Goal: Information Seeking & Learning: Learn about a topic

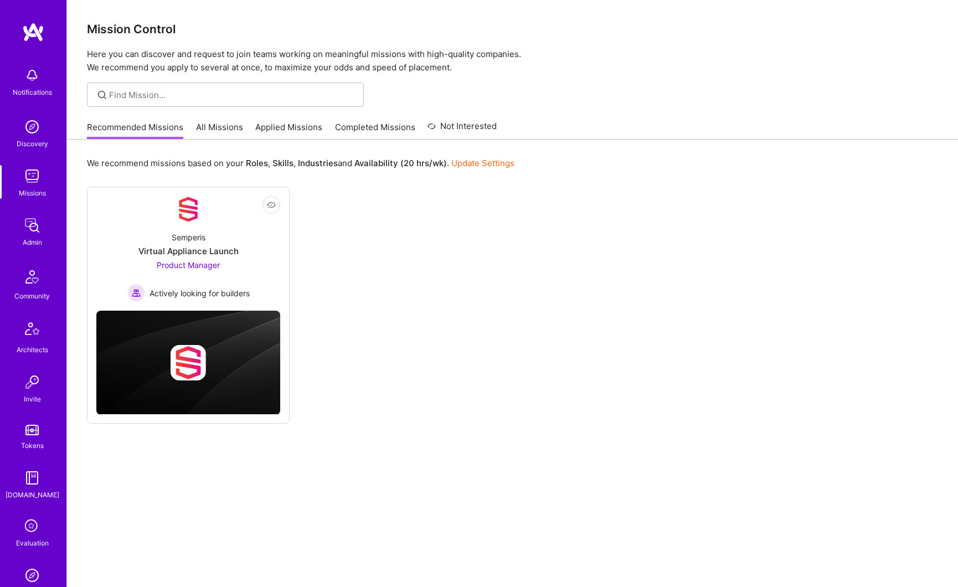
scroll to position [234, 0]
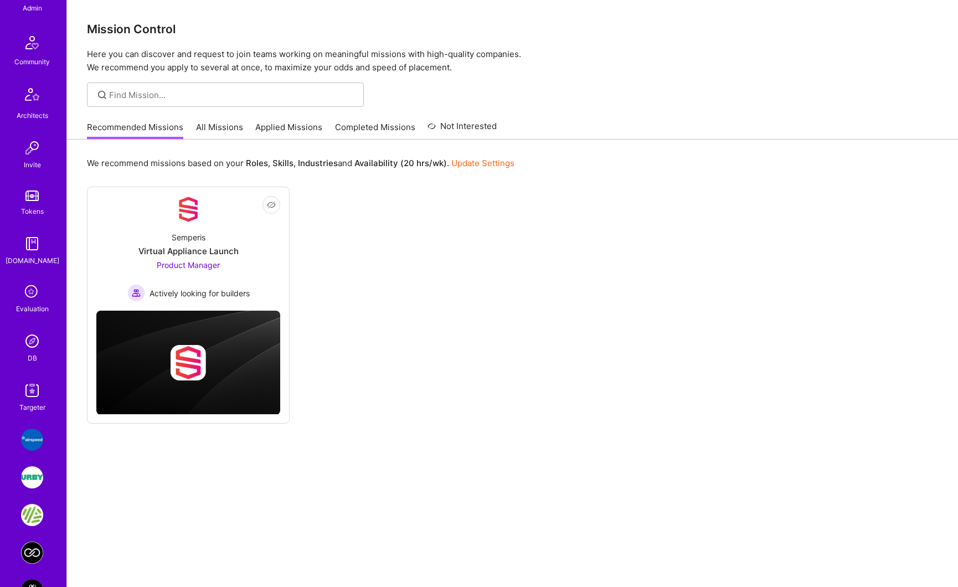
click at [30, 348] on img at bounding box center [32, 341] width 22 height 22
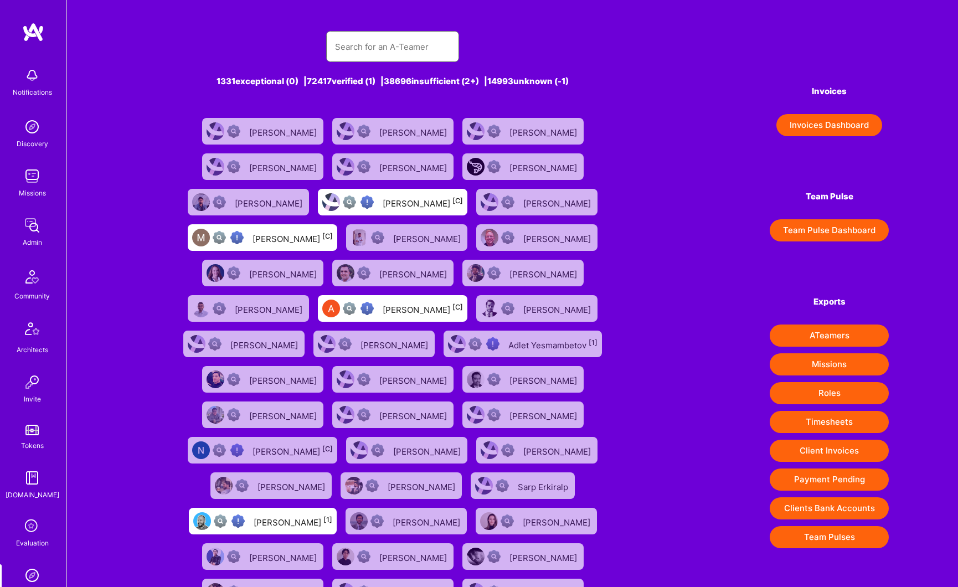
click at [366, 52] on input "text" at bounding box center [392, 47] width 115 height 28
paste input "[PERSON_NAME]:"
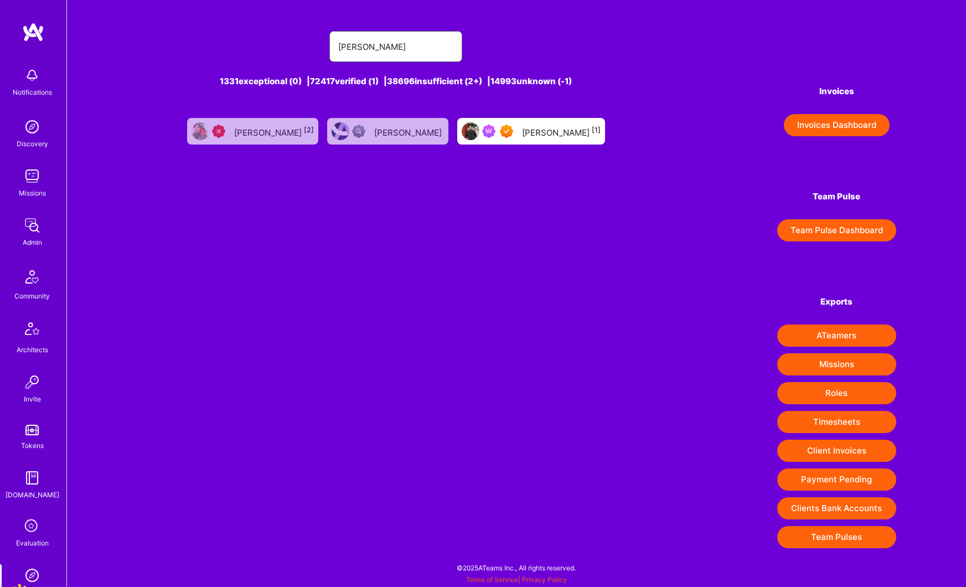
type input "[PERSON_NAME]"
click at [532, 137] on div "[PERSON_NAME] [1]" at bounding box center [561, 131] width 79 height 14
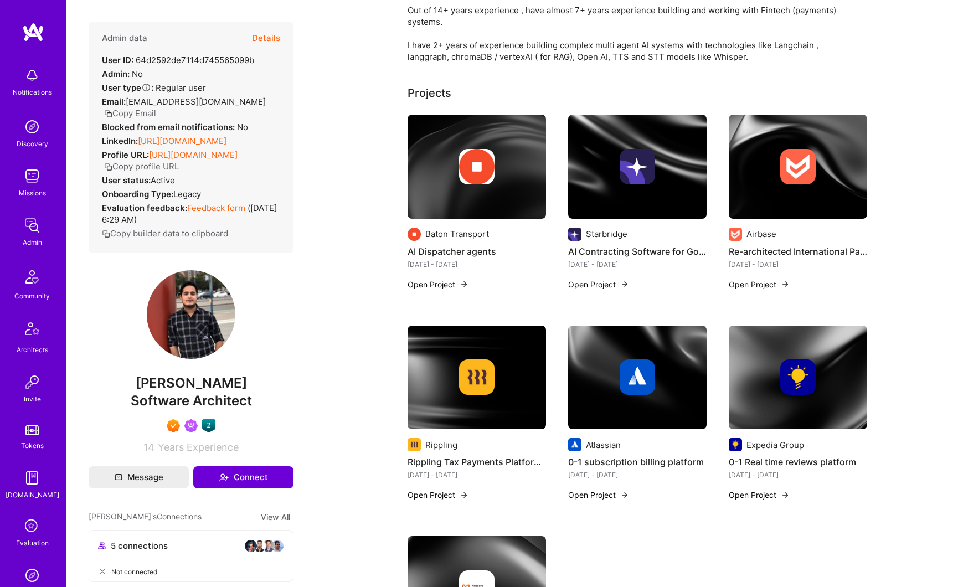
scroll to position [173, 0]
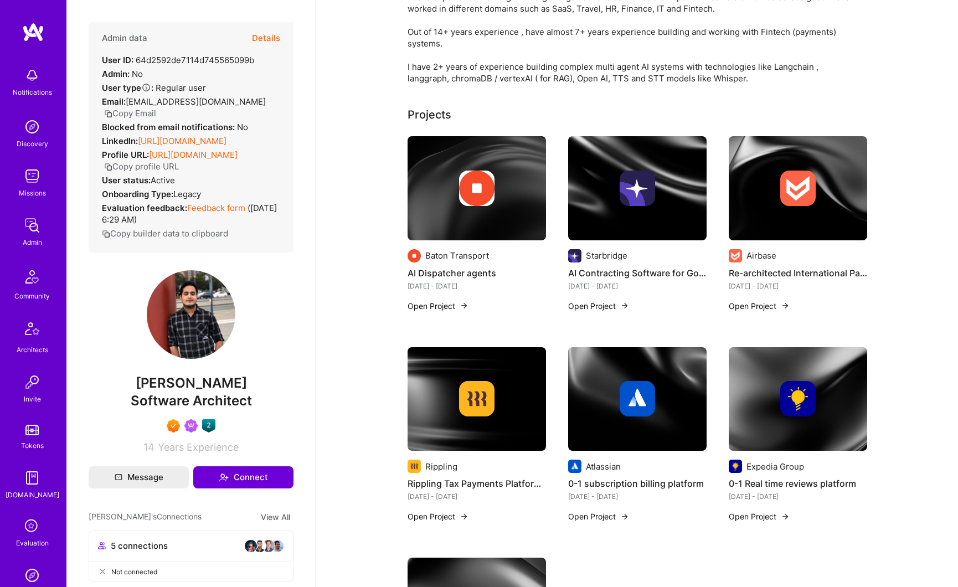
click at [194, 146] on link "[URL][DOMAIN_NAME]" at bounding box center [182, 141] width 89 height 11
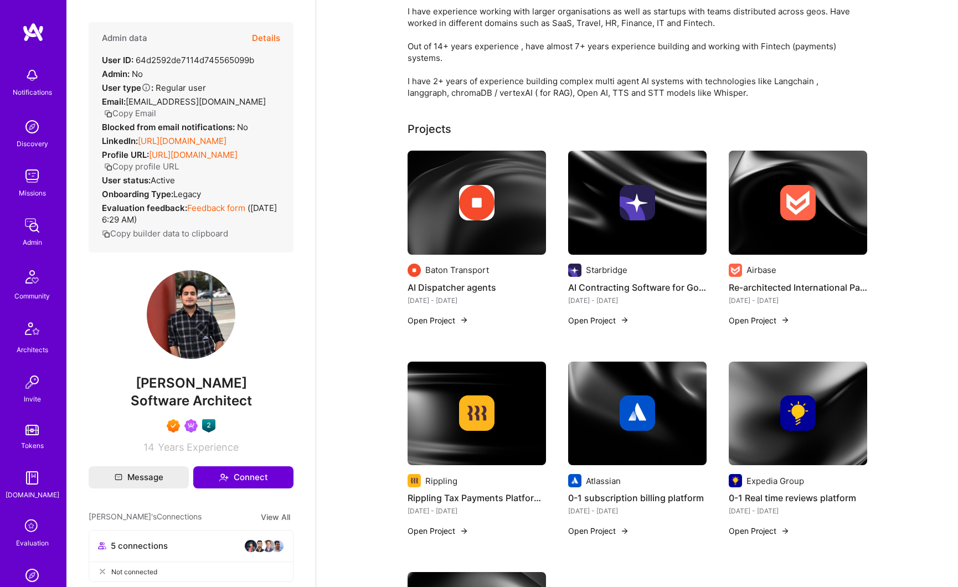
scroll to position [152, 0]
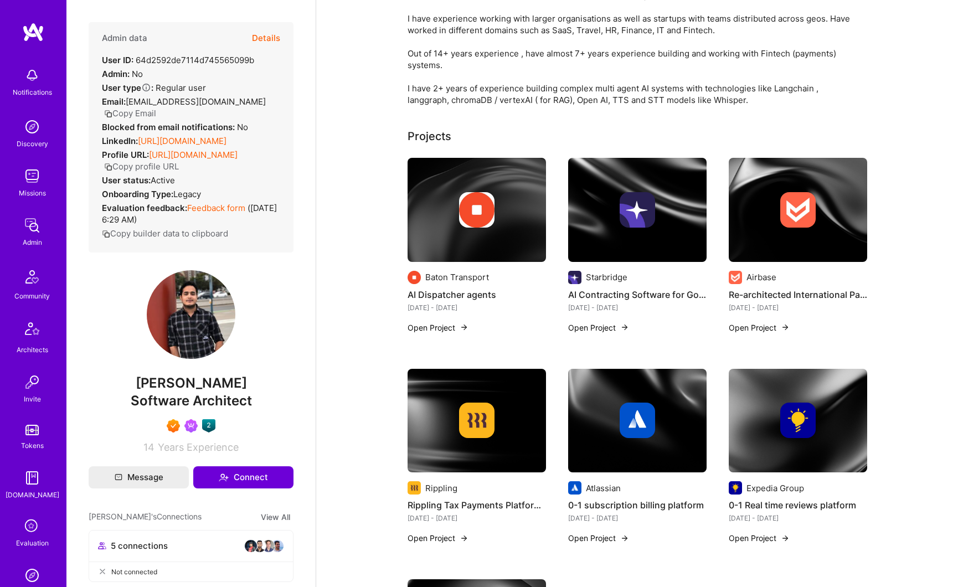
click at [151, 112] on button "Copy Email" at bounding box center [130, 113] width 52 height 12
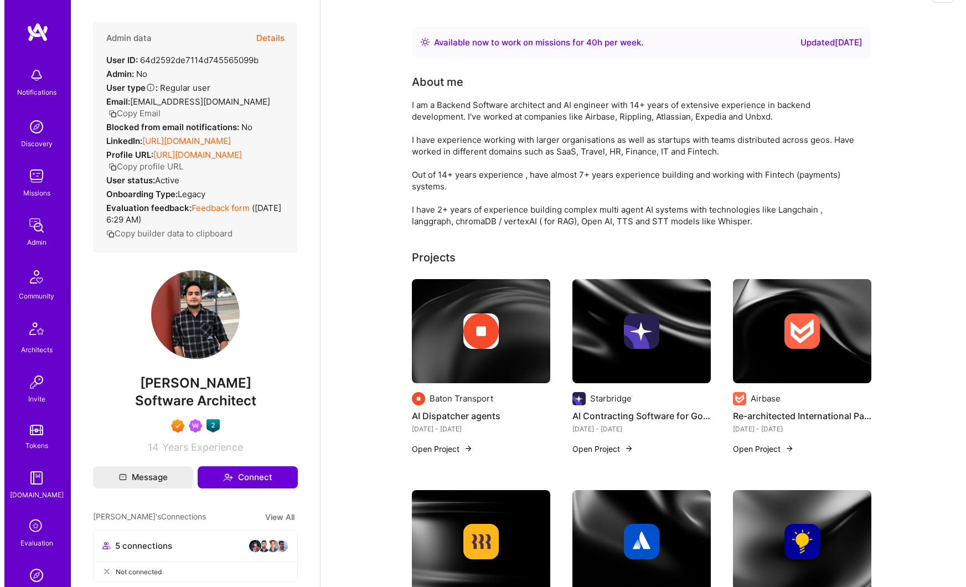
scroll to position [16, 0]
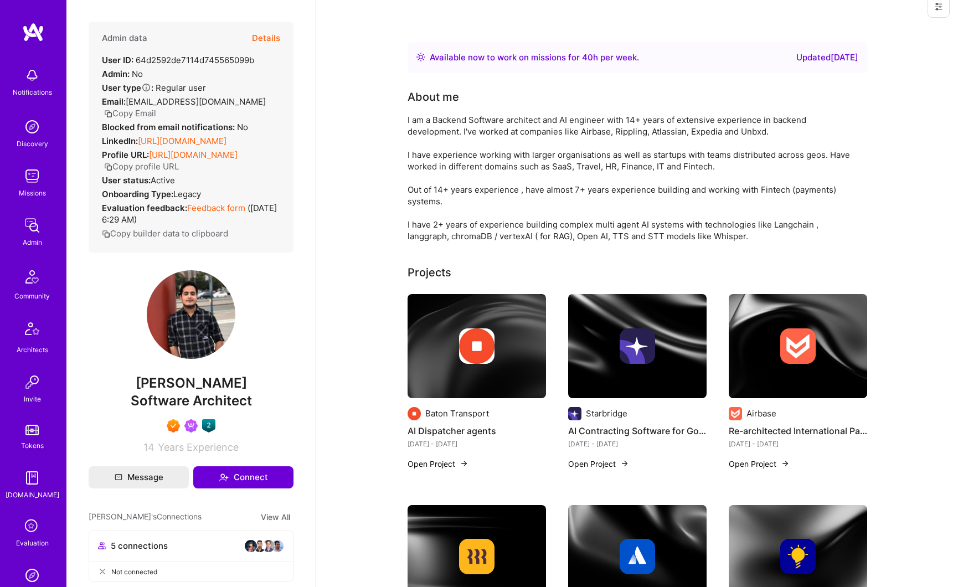
click at [203, 160] on link "[URL][DOMAIN_NAME]" at bounding box center [193, 155] width 89 height 11
click at [477, 345] on img at bounding box center [476, 345] width 35 height 35
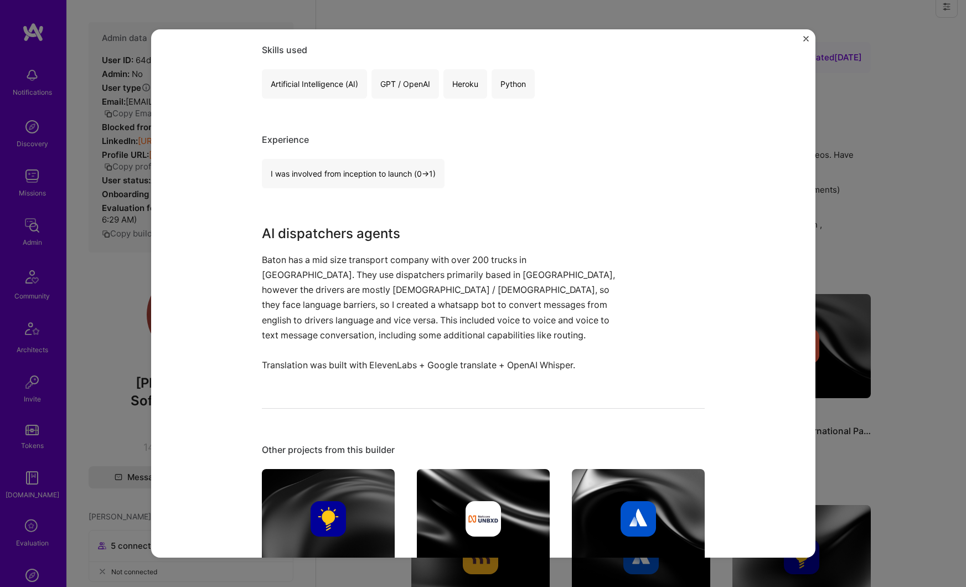
scroll to position [445, 0]
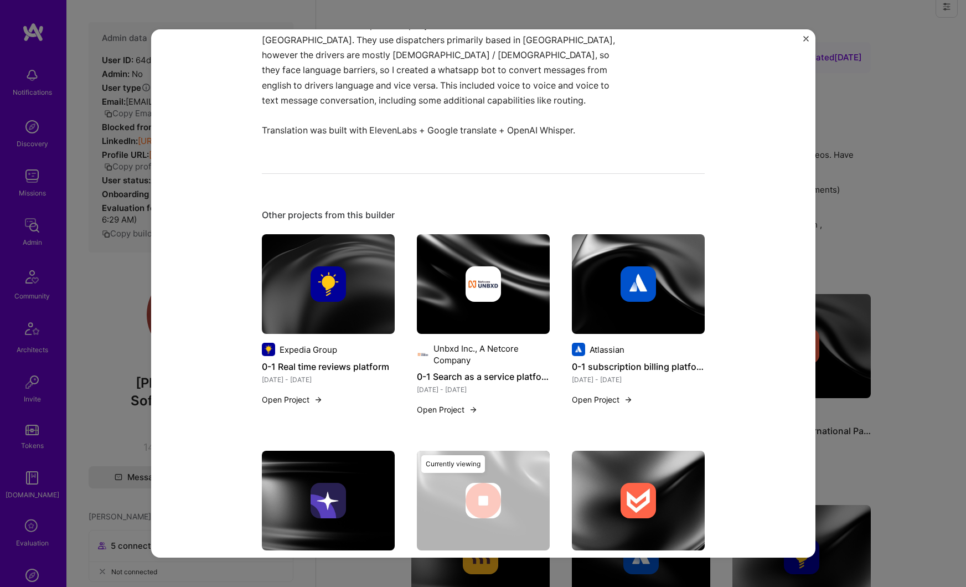
click at [883, 233] on div "AI Dispatcher agents Baton Transport Delivery Role AI Software Engineer [DATE] …" at bounding box center [483, 293] width 966 height 587
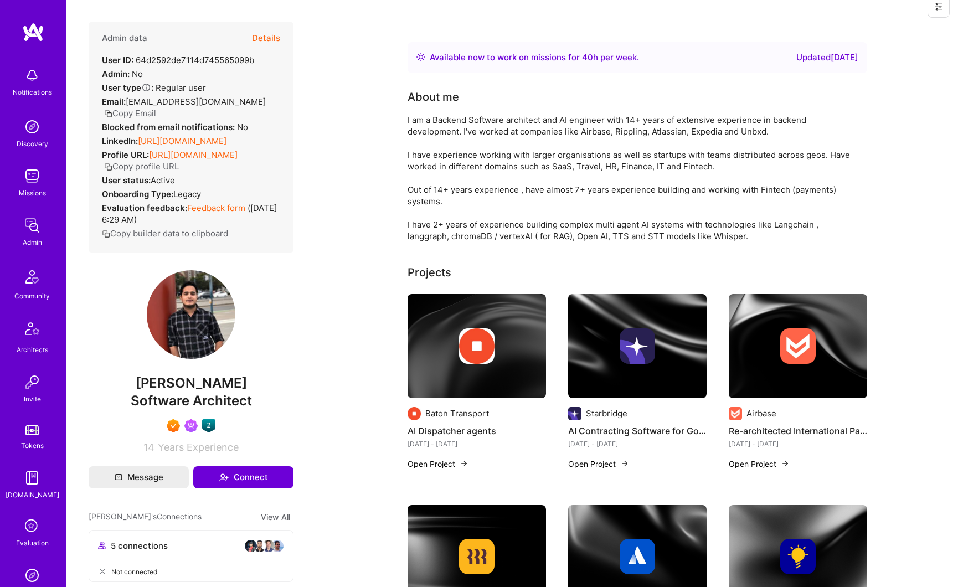
click at [648, 347] on img at bounding box center [637, 345] width 35 height 35
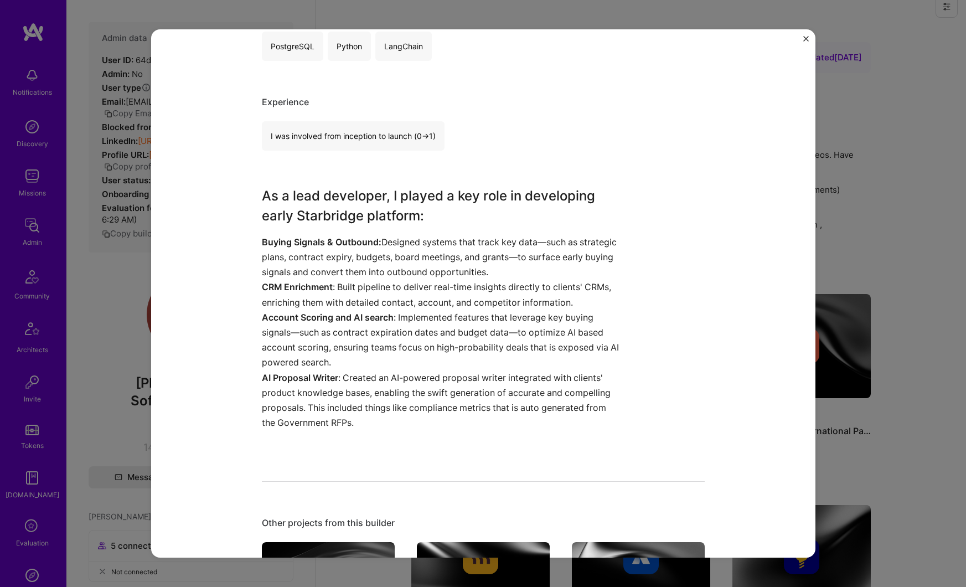
scroll to position [296, 0]
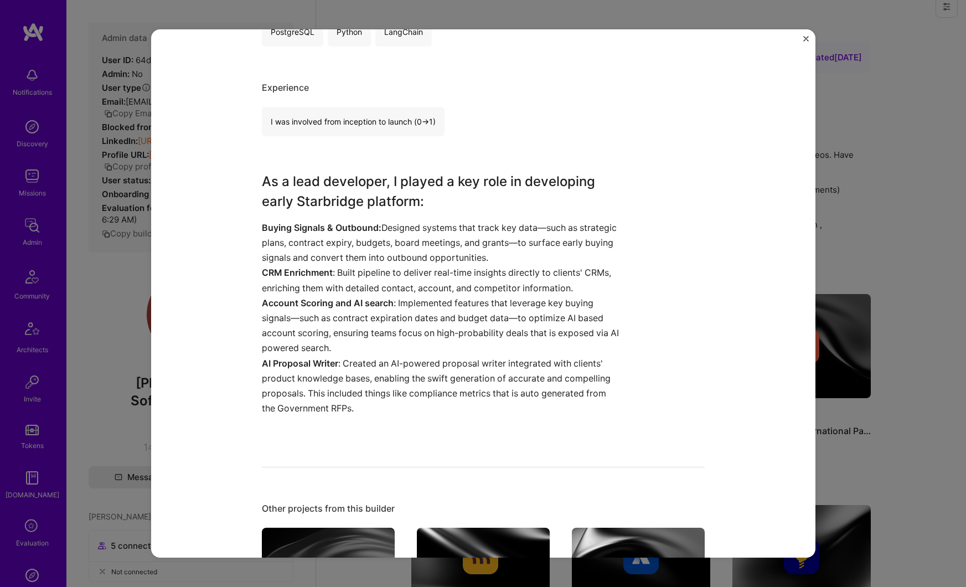
click at [864, 318] on div "AI Contracting Software for Government Vendors Starbridge Government & B2G, Saa…" at bounding box center [483, 293] width 966 height 587
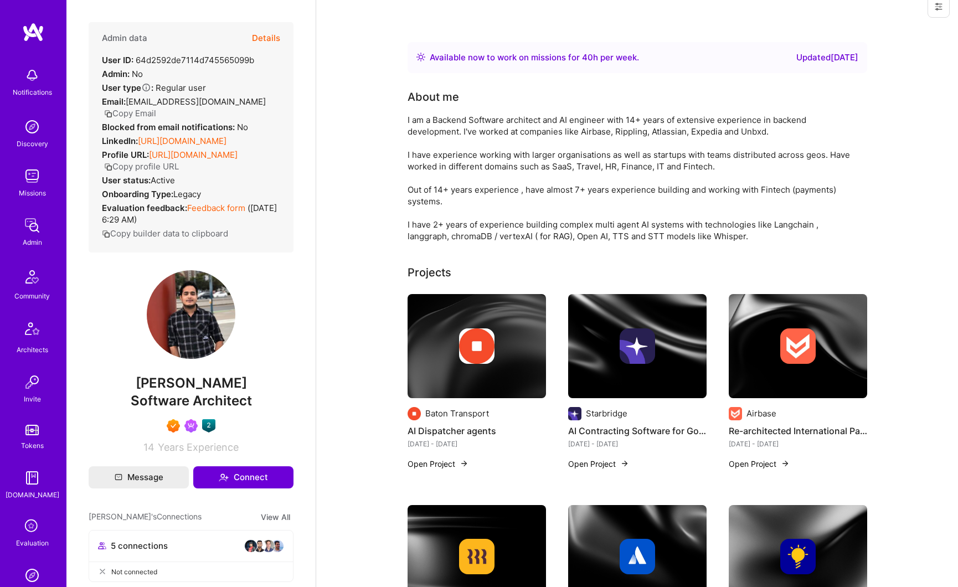
click at [786, 354] on img at bounding box center [797, 345] width 35 height 35
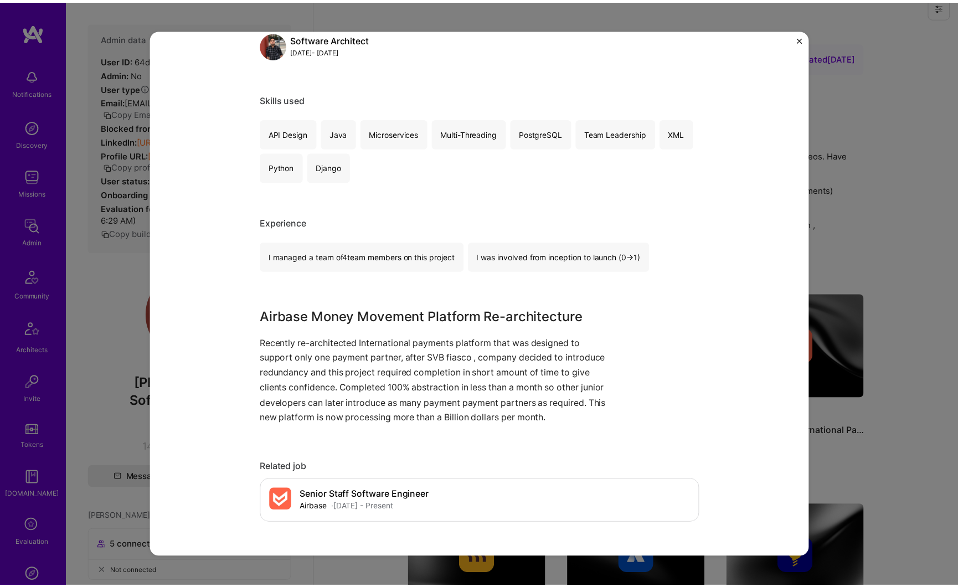
scroll to position [246, 0]
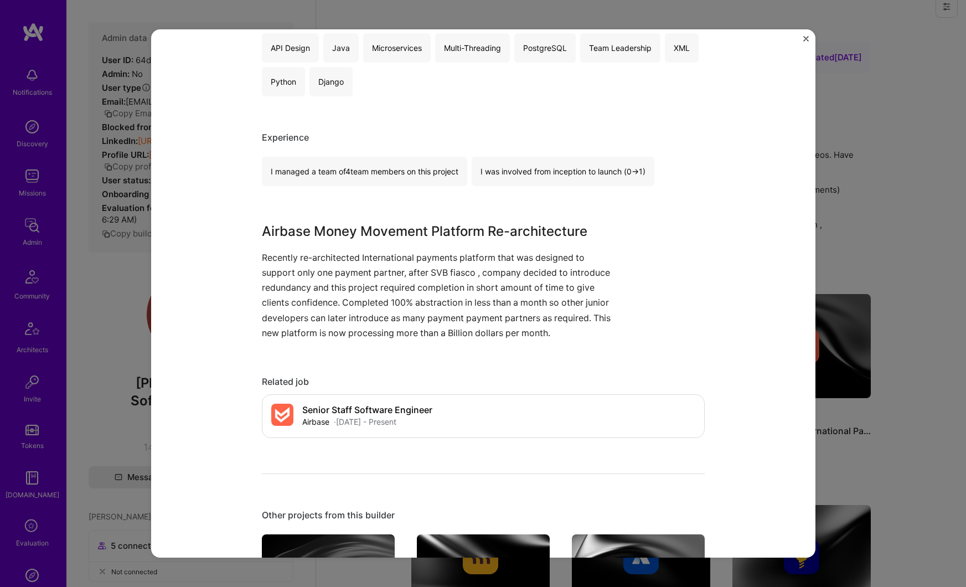
click at [852, 260] on div "Re-architected International Payments Platform Airbase Financial Services / Fin…" at bounding box center [483, 293] width 966 height 587
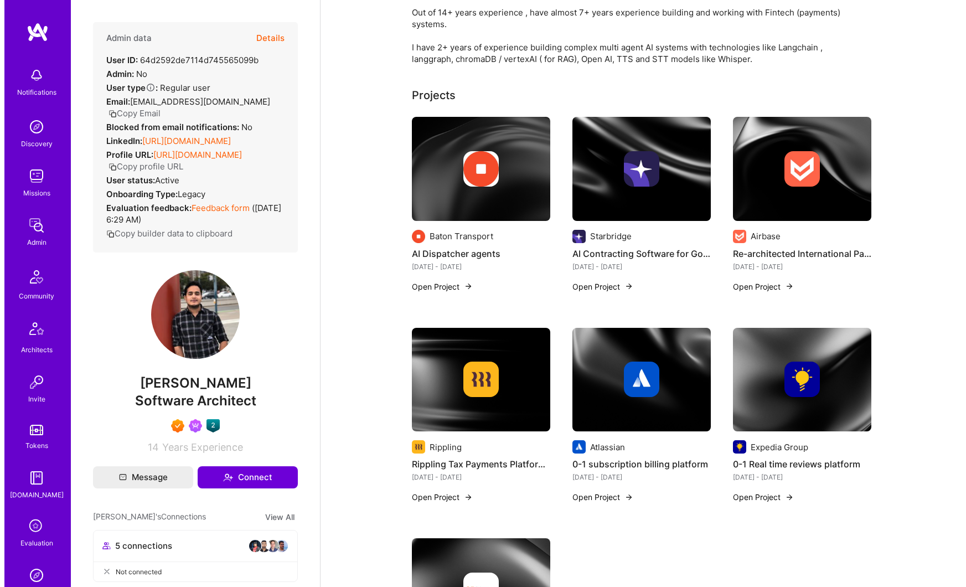
scroll to position [249, 0]
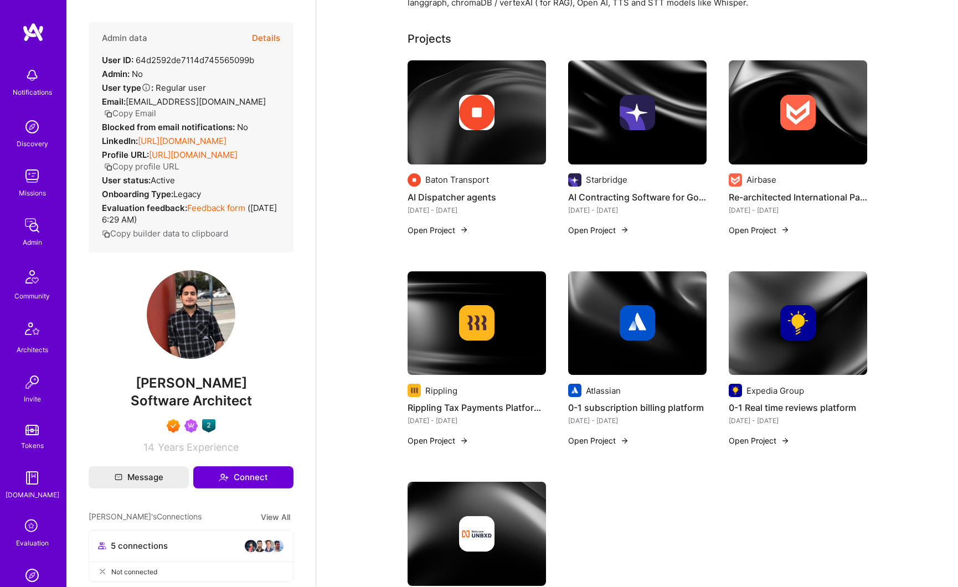
click at [475, 330] on img at bounding box center [476, 322] width 35 height 35
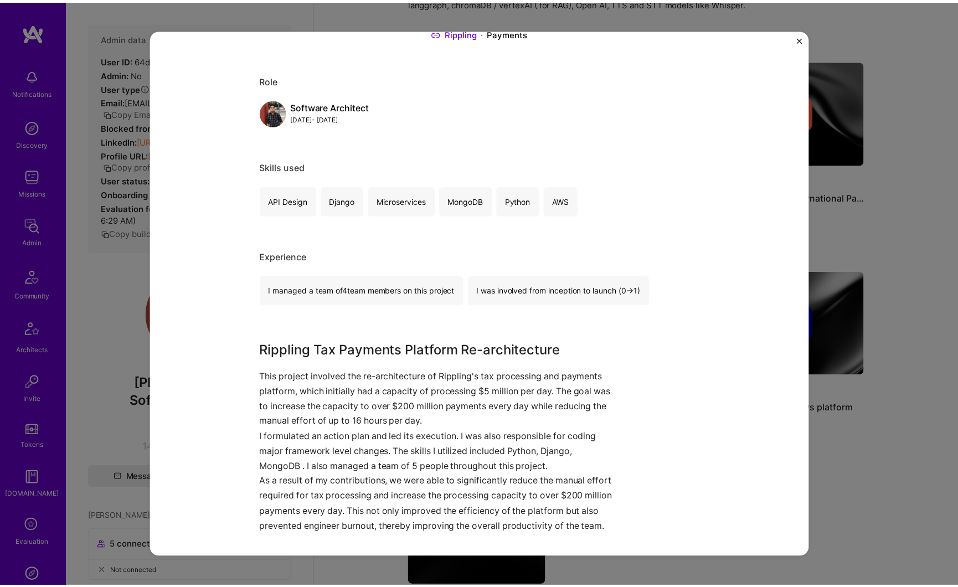
scroll to position [101, 0]
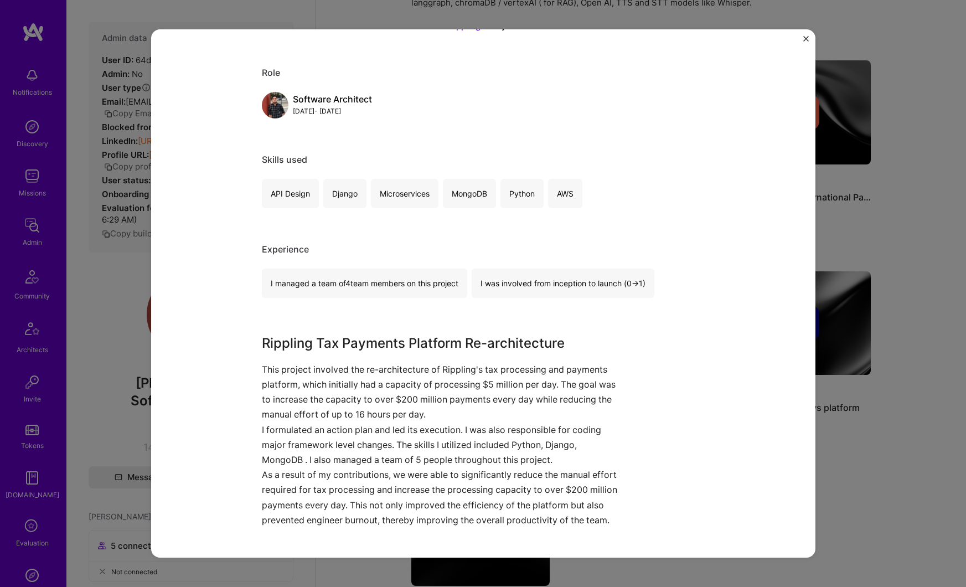
click at [893, 220] on div "Rippling Tax Payments Platform Re-architecture Rippling Payments Role Software …" at bounding box center [483, 293] width 966 height 587
